Goal: Information Seeking & Learning: Learn about a topic

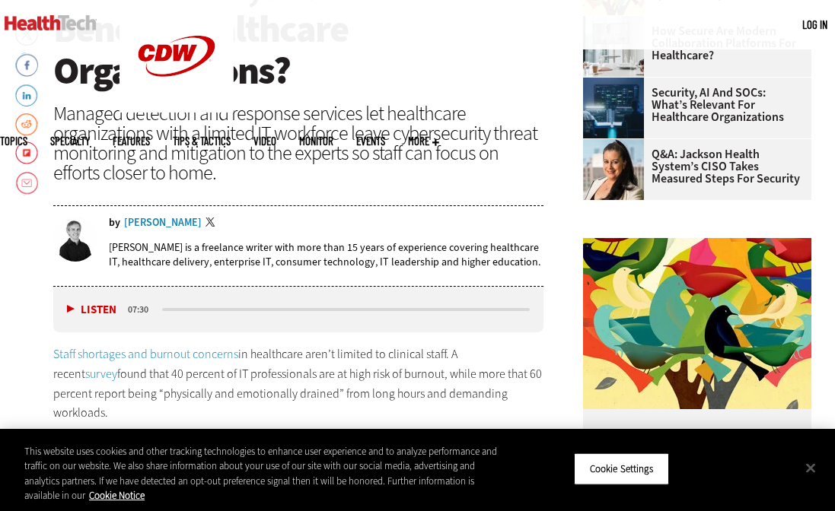
scroll to position [494, 0]
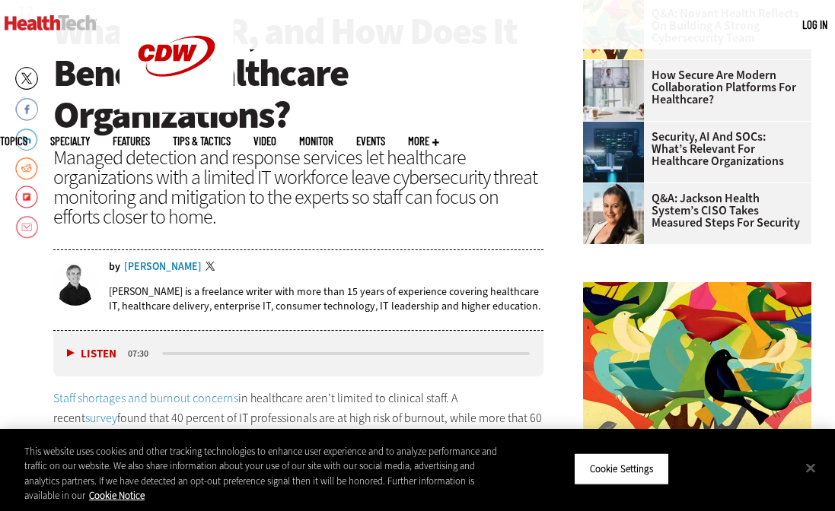
click at [152, 265] on div "Brian Eastwood" at bounding box center [163, 267] width 78 height 11
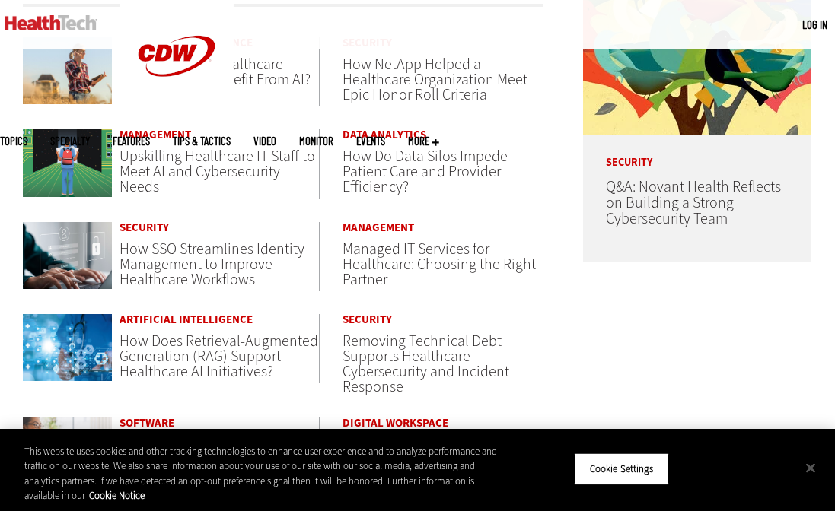
scroll to position [891, 0]
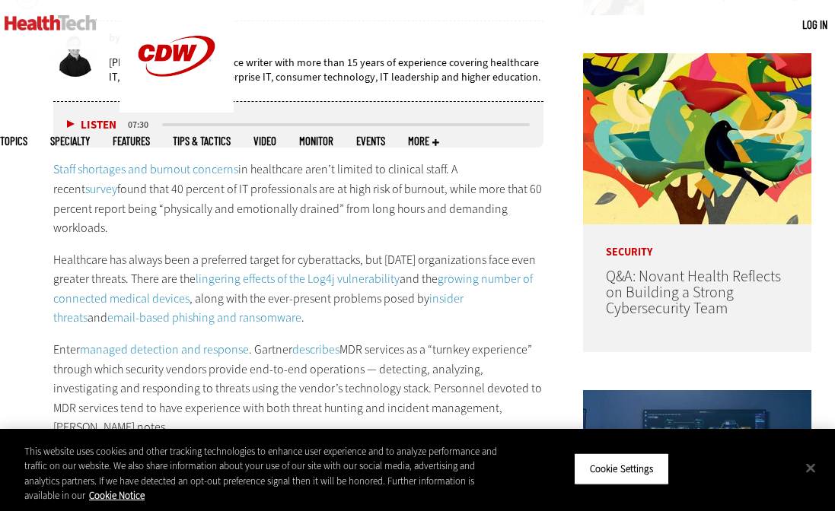
scroll to position [779, 0]
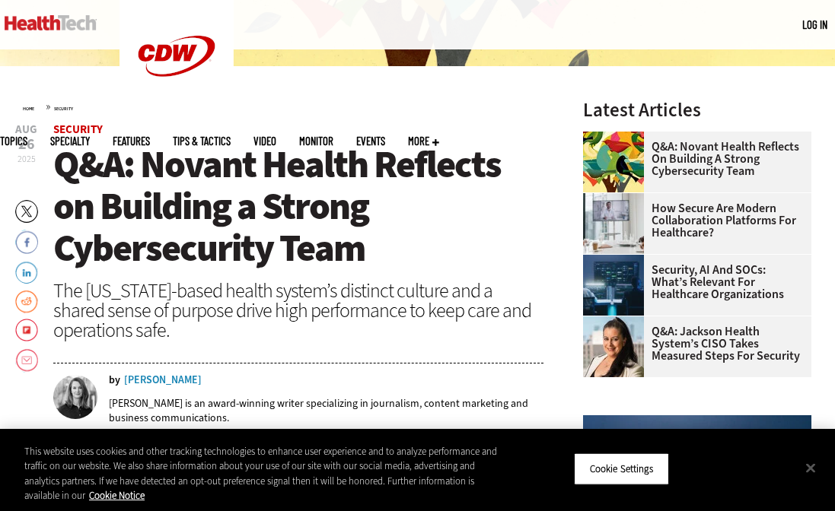
click at [164, 378] on div "[PERSON_NAME]" at bounding box center [163, 380] width 78 height 11
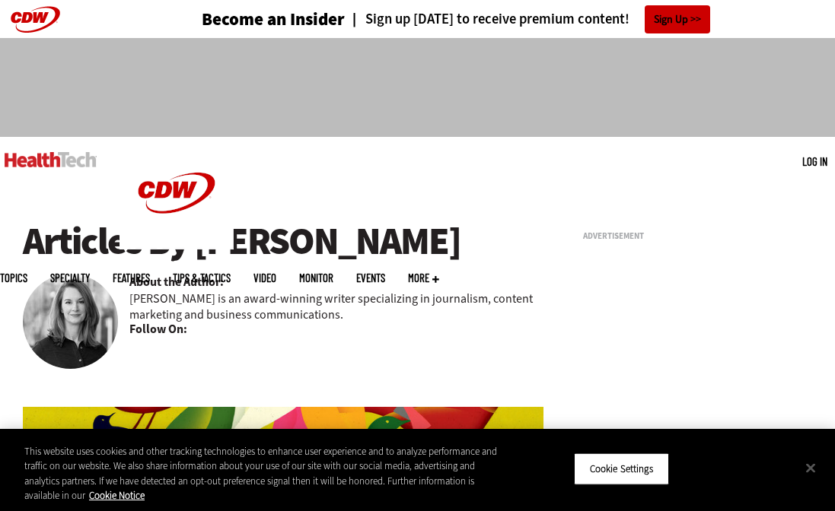
drag, startPoint x: 441, startPoint y: 239, endPoint x: 204, endPoint y: 248, distance: 237.7
click at [204, 248] on h1 "Articles By [PERSON_NAME]" at bounding box center [283, 242] width 521 height 42
copy h1 "[PERSON_NAME]"
